Goal: Obtain resource: Obtain resource

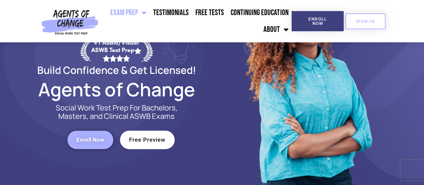
scroll to position [73, 0]
click at [143, 142] on span "Free Preview" at bounding box center [147, 139] width 37 height 6
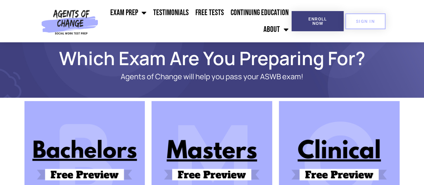
scroll to position [9, 0]
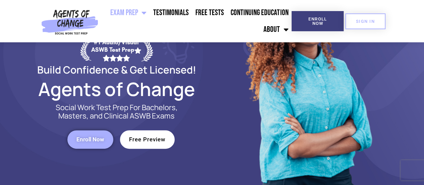
click at [142, 138] on span "Free Preview" at bounding box center [147, 139] width 37 height 6
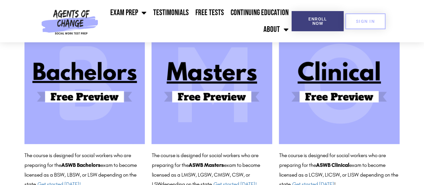
scroll to position [86, 0]
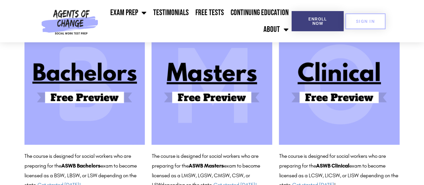
click at [212, 89] on img at bounding box center [211, 84] width 121 height 121
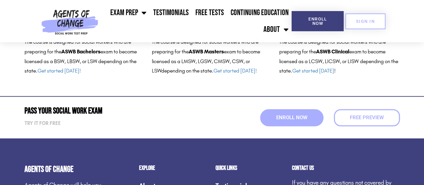
scroll to position [0, 0]
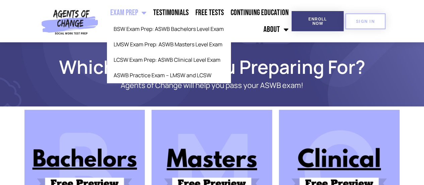
click at [139, 12] on link "Exam Prep" at bounding box center [128, 12] width 43 height 17
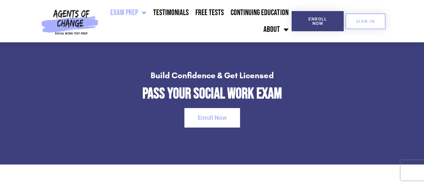
scroll to position [991, 0]
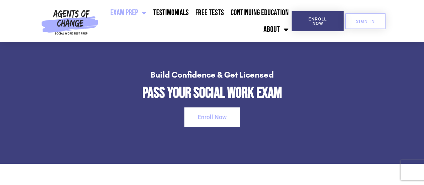
click at [142, 120] on div "Enroll Now" at bounding box center [212, 116] width 350 height 19
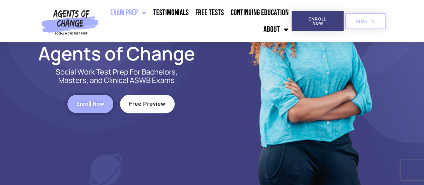
scroll to position [0, 0]
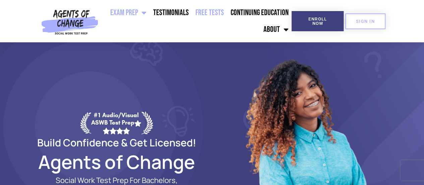
click at [208, 13] on link "Free Tests" at bounding box center [209, 12] width 35 height 17
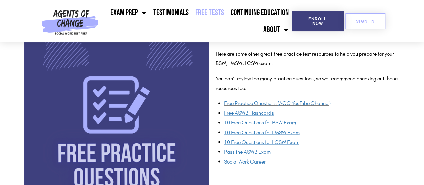
scroll to position [511, 0]
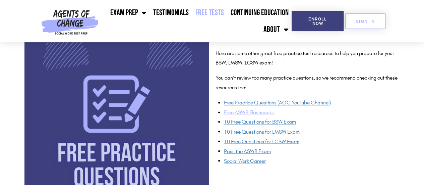
click at [251, 111] on u "Free ASWB Flashcards" at bounding box center [249, 112] width 50 height 6
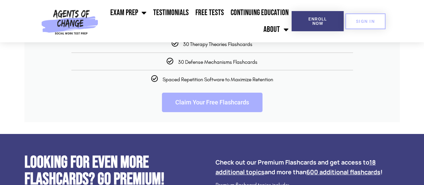
scroll to position [1130, 0]
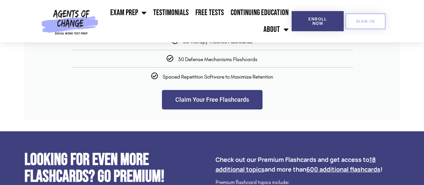
click at [206, 109] on link "Claim Your Free Flashcards" at bounding box center [212, 99] width 100 height 19
